Goal: Navigation & Orientation: Find specific page/section

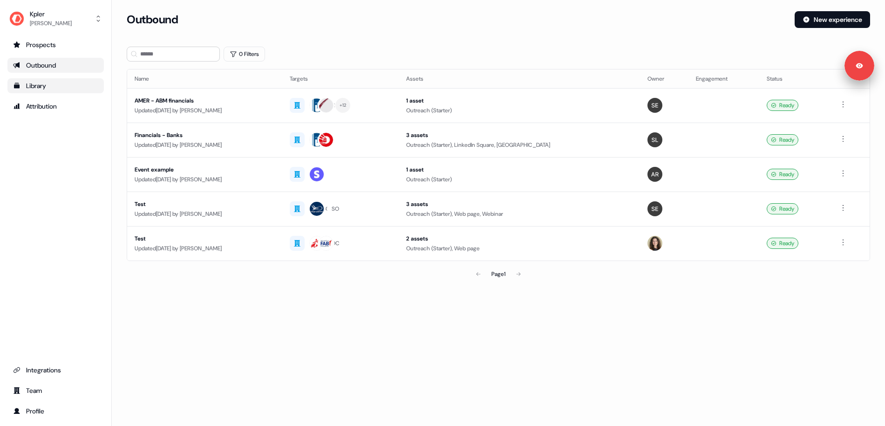
click at [32, 81] on div "Library" at bounding box center [55, 85] width 85 height 9
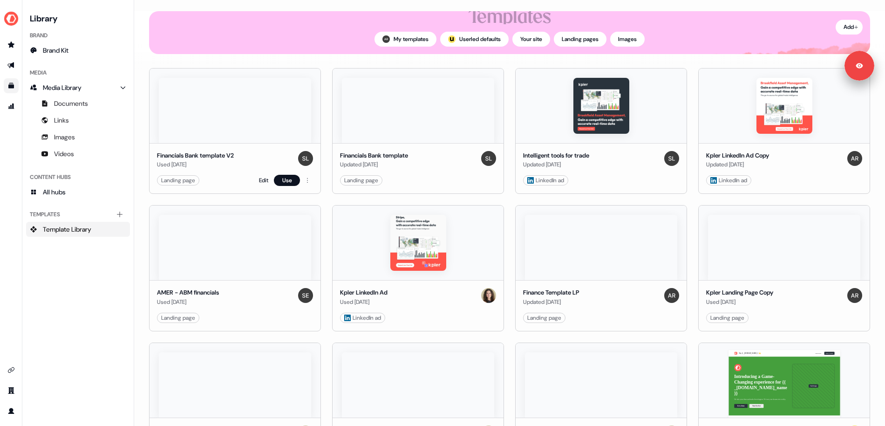
scroll to position [73, 0]
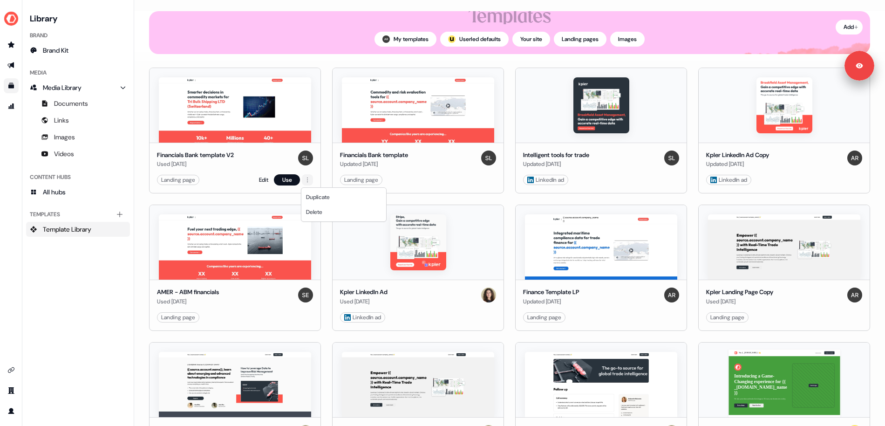
click at [306, 179] on html "For the best experience switch devices to a bigger screen. Go to Userled.io Lib…" at bounding box center [442, 213] width 885 height 426
click at [270, 118] on html "For the best experience switch devices to a bigger screen. Go to Userled.io Lib…" at bounding box center [442, 213] width 885 height 426
click at [263, 182] on link "Edit" at bounding box center [263, 179] width 9 height 9
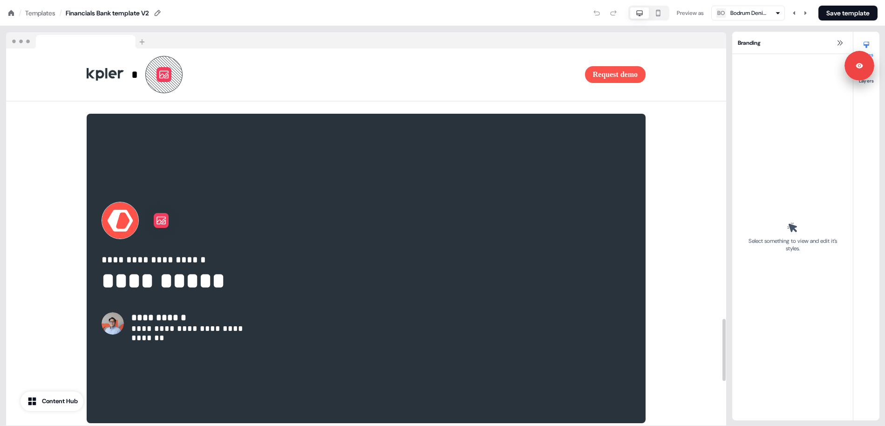
scroll to position [1910, 0]
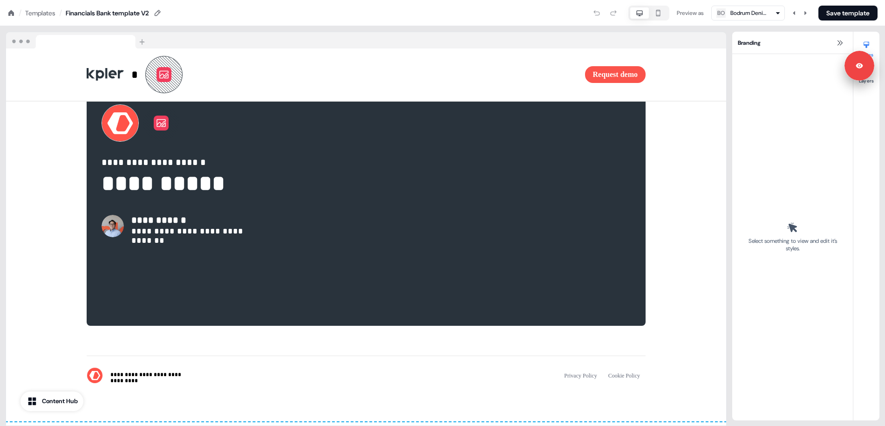
click at [37, 14] on div "Templates" at bounding box center [40, 12] width 30 height 9
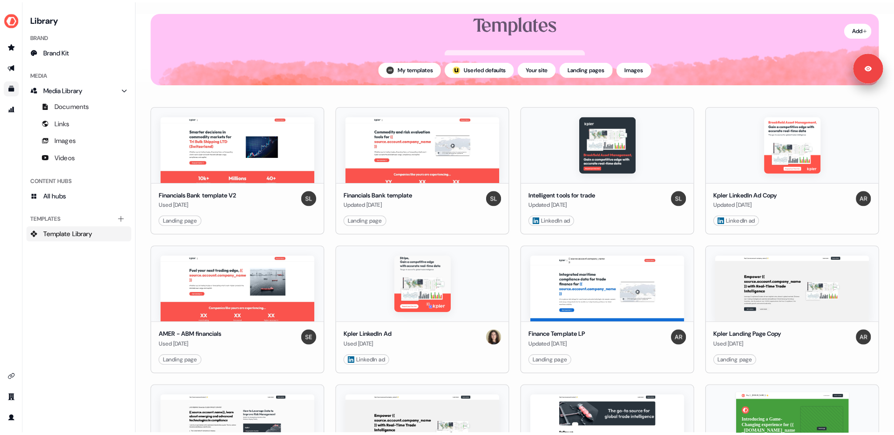
scroll to position [39, 0]
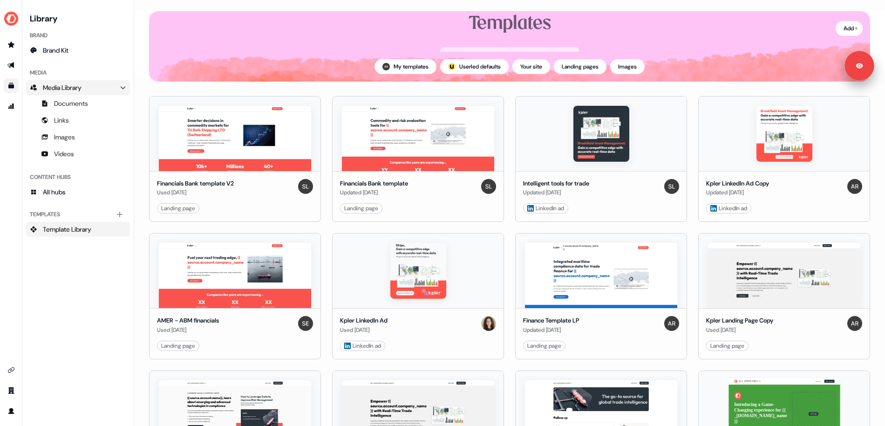
click at [125, 87] on icon "Main" at bounding box center [123, 87] width 7 height 7
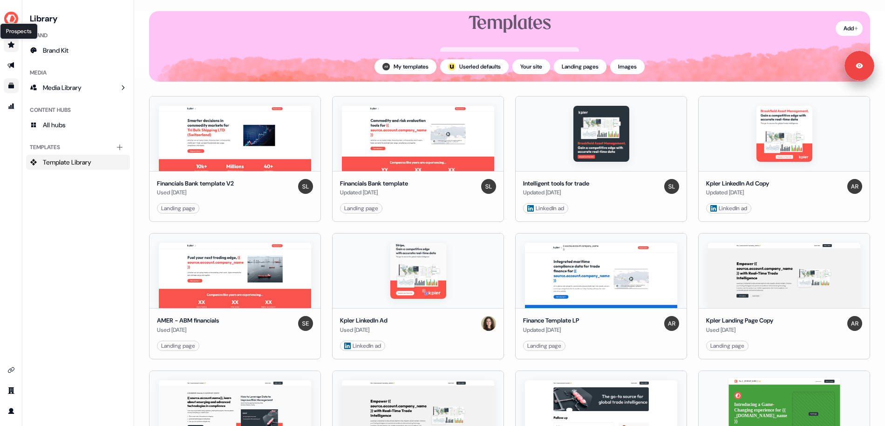
click at [14, 44] on icon "Go to prospects" at bounding box center [11, 44] width 7 height 6
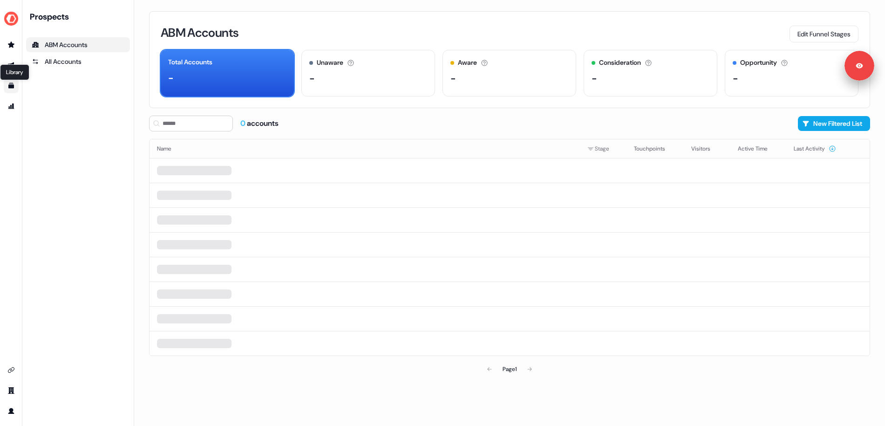
click at [12, 87] on icon "Go to templates" at bounding box center [11, 86] width 6 height 6
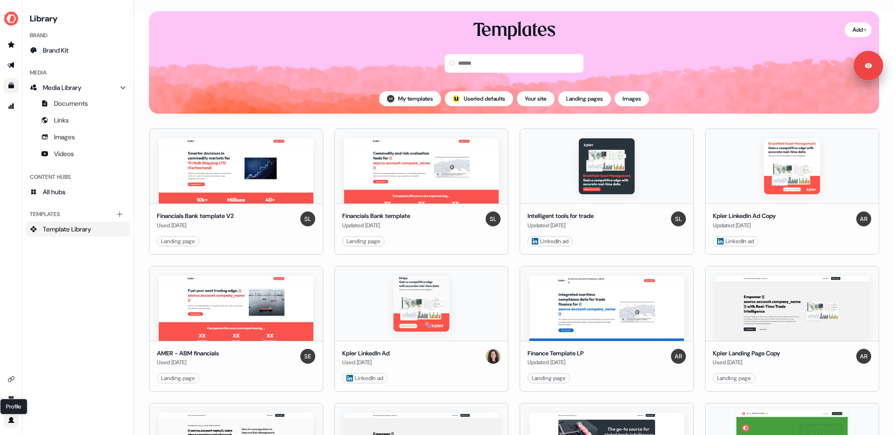
click at [14, 399] on div "Profile Profile" at bounding box center [13, 407] width 27 height 16
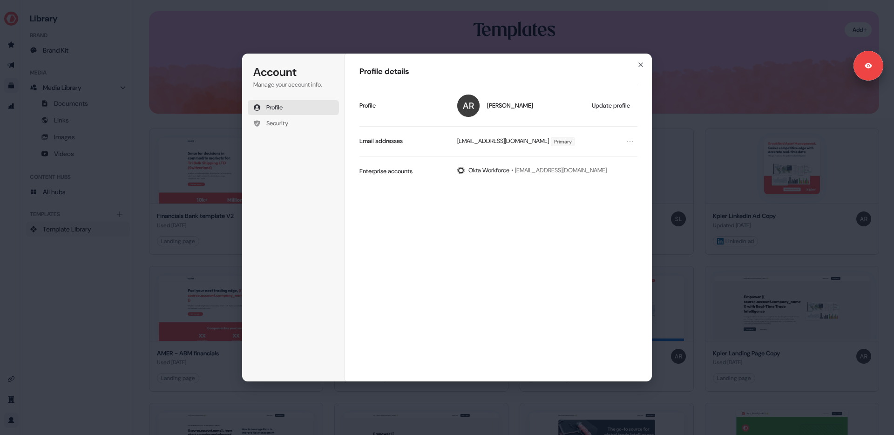
click at [61, 303] on div "Account Manage your account info. Profile Security Account Profile details Alek…" at bounding box center [447, 217] width 894 height 435
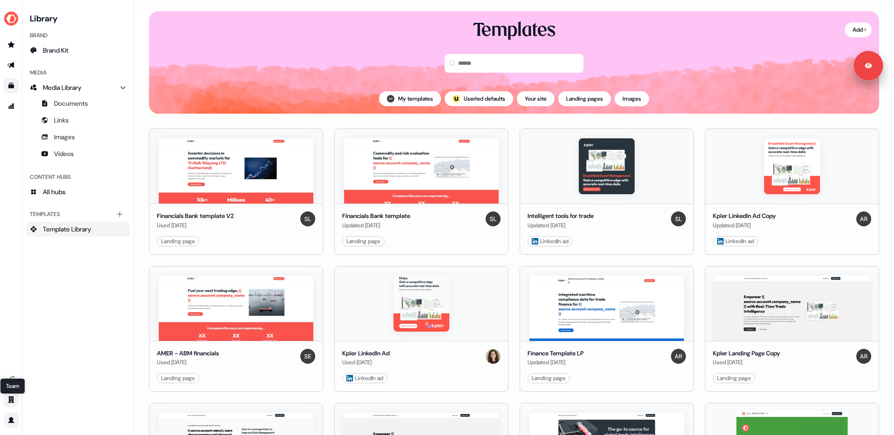
click at [10, 400] on icon "Go to team" at bounding box center [11, 399] width 7 height 7
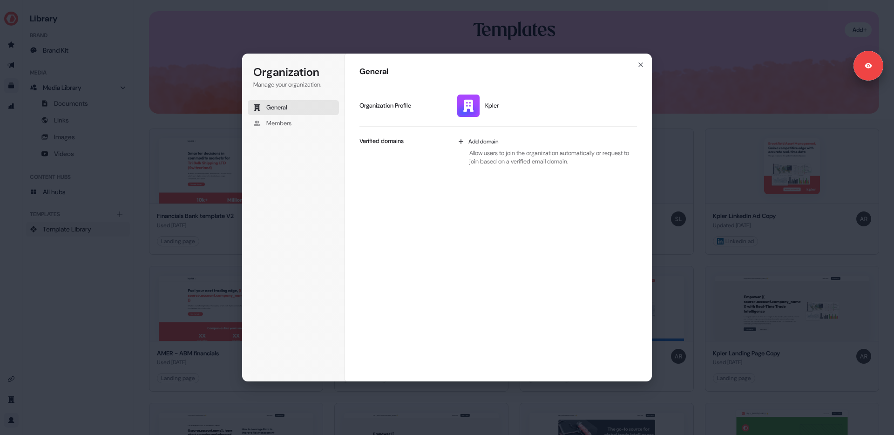
click at [42, 336] on div "Organization Manage your organization. General Members Organization General Kpl…" at bounding box center [447, 217] width 894 height 435
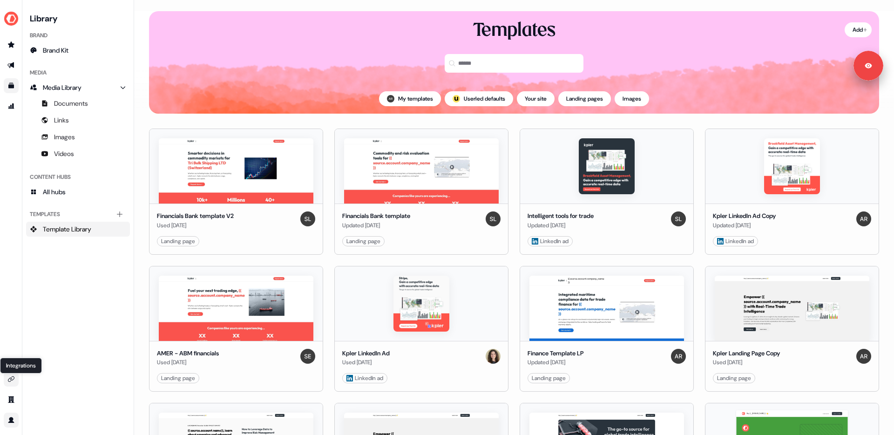
click at [9, 379] on icon "Go to integrations" at bounding box center [10, 378] width 7 height 7
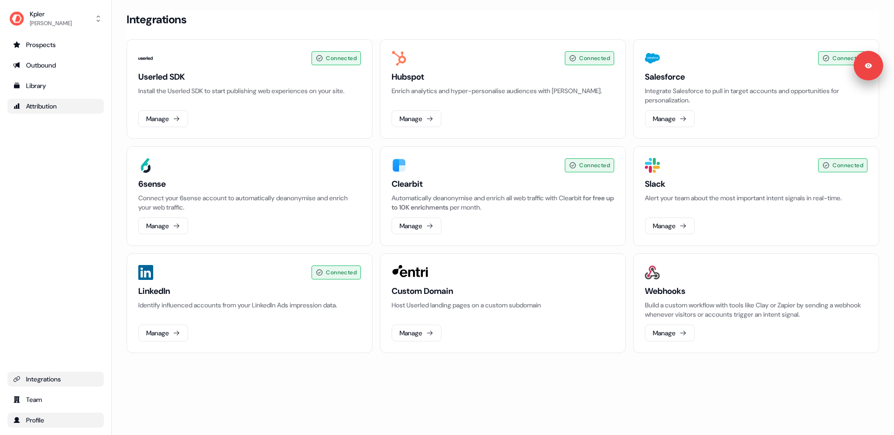
click at [51, 107] on div "Attribution" at bounding box center [55, 106] width 85 height 9
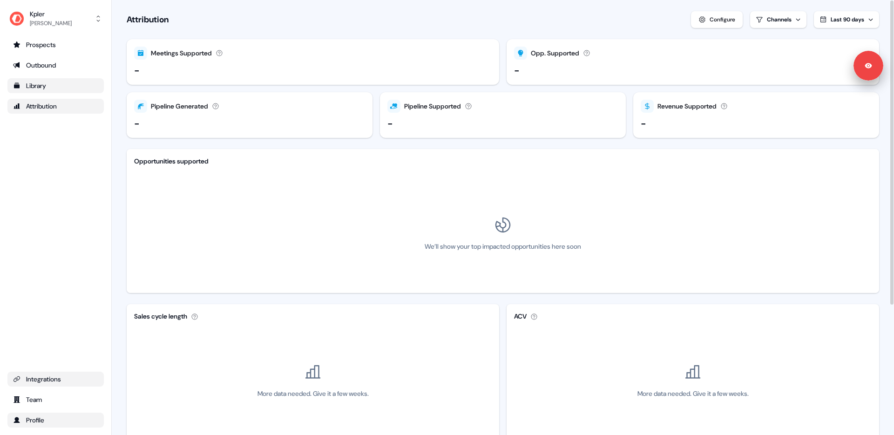
click at [37, 85] on div "Library" at bounding box center [55, 85] width 85 height 9
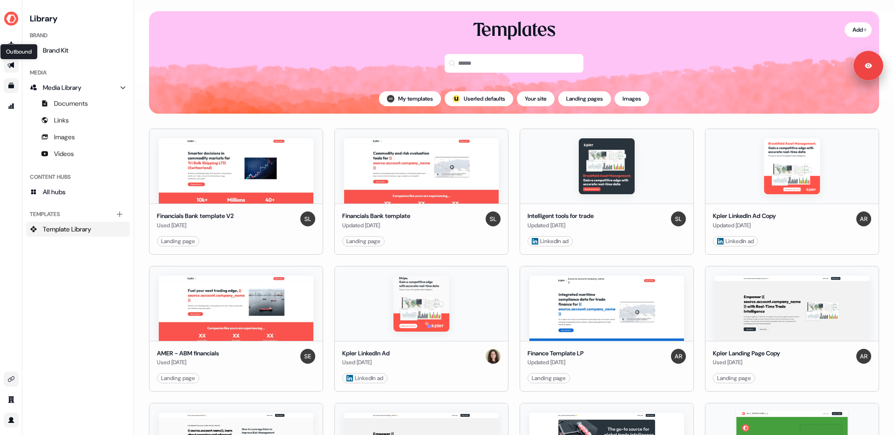
click at [13, 68] on icon "Go to outbound experience" at bounding box center [10, 64] width 7 height 7
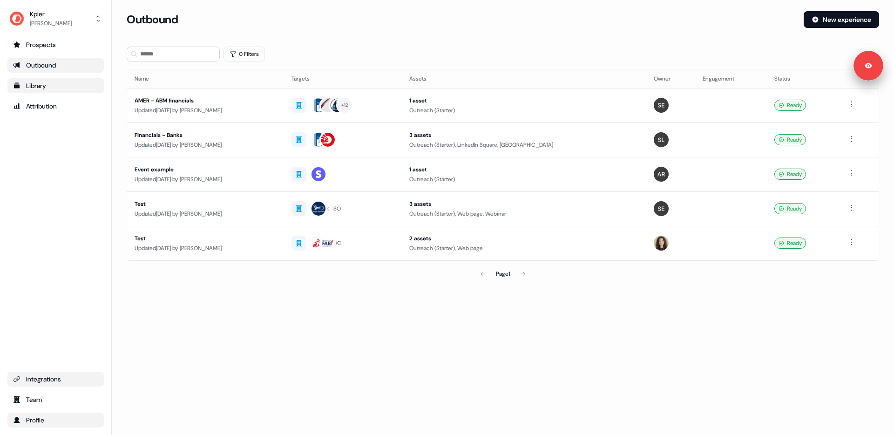
click at [523, 274] on div "Page 1" at bounding box center [503, 273] width 246 height 19
click at [196, 106] on div "Updated 2 days ago by Aleksandra Rakowska" at bounding box center [206, 110] width 142 height 9
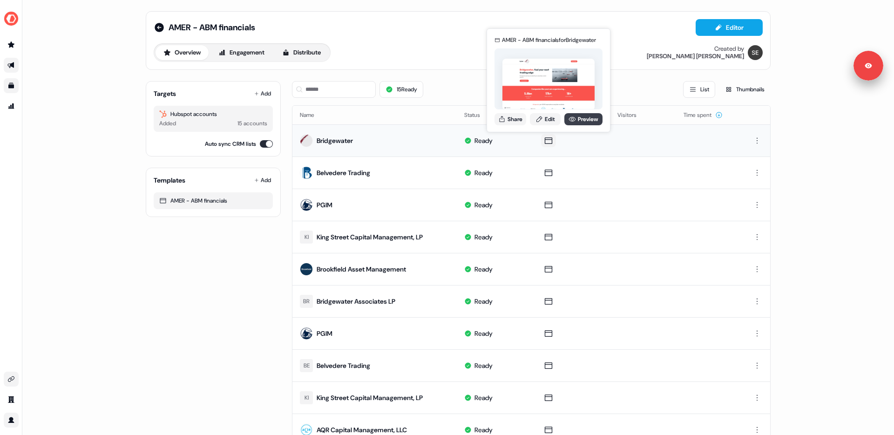
click at [575, 114] on link "Preview" at bounding box center [583, 119] width 38 height 12
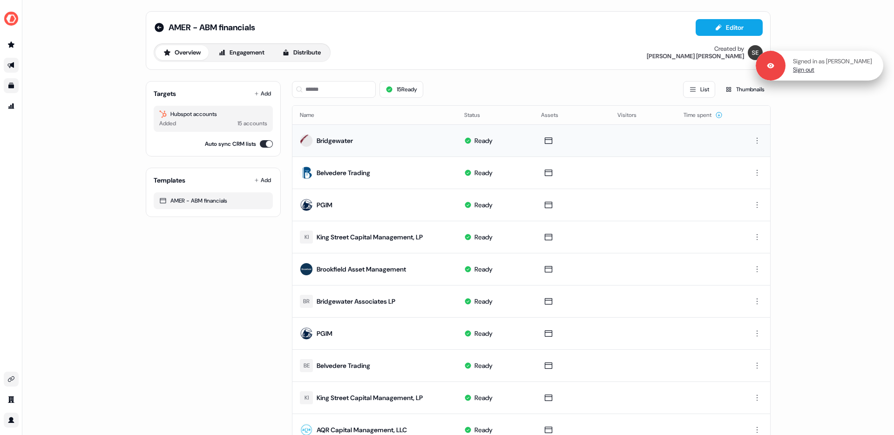
click at [793, 71] on link "Sign out" at bounding box center [803, 70] width 21 height 8
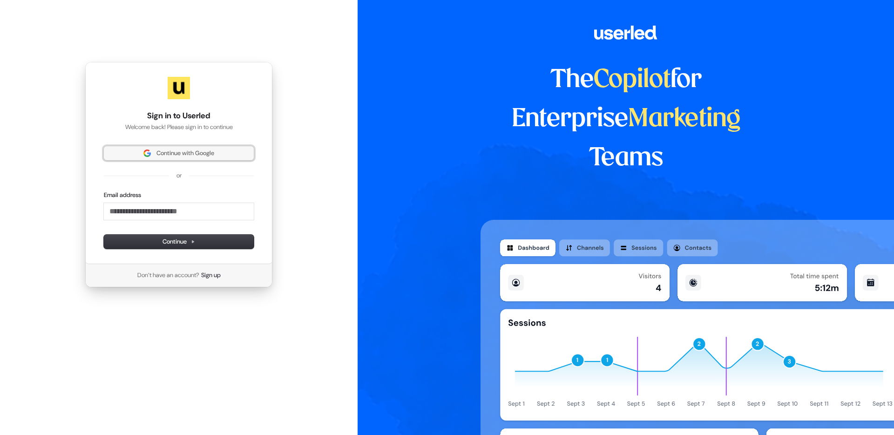
click at [194, 153] on span "Continue with Google" at bounding box center [185, 153] width 58 height 8
